Goal: Information Seeking & Learning: Learn about a topic

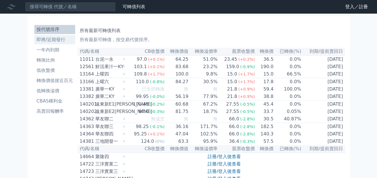
click at [59, 40] on li "即將/近期發行" at bounding box center [54, 39] width 41 height 7
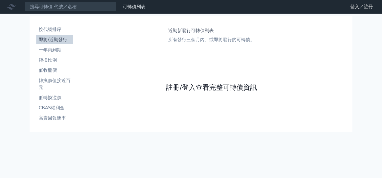
click at [184, 90] on link "註冊/登入查看完整可轉債資訊" at bounding box center [211, 87] width 91 height 9
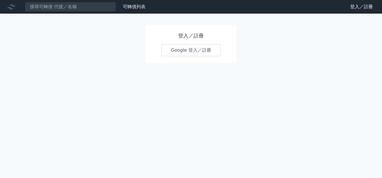
click at [181, 49] on link "Google 登入／註冊" at bounding box center [190, 50] width 59 height 12
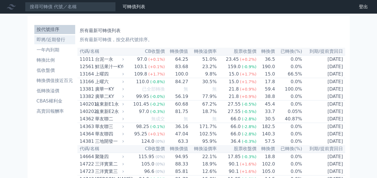
click at [64, 39] on li "即將/近期發行" at bounding box center [54, 39] width 41 height 7
